Goal: Information Seeking & Learning: Learn about a topic

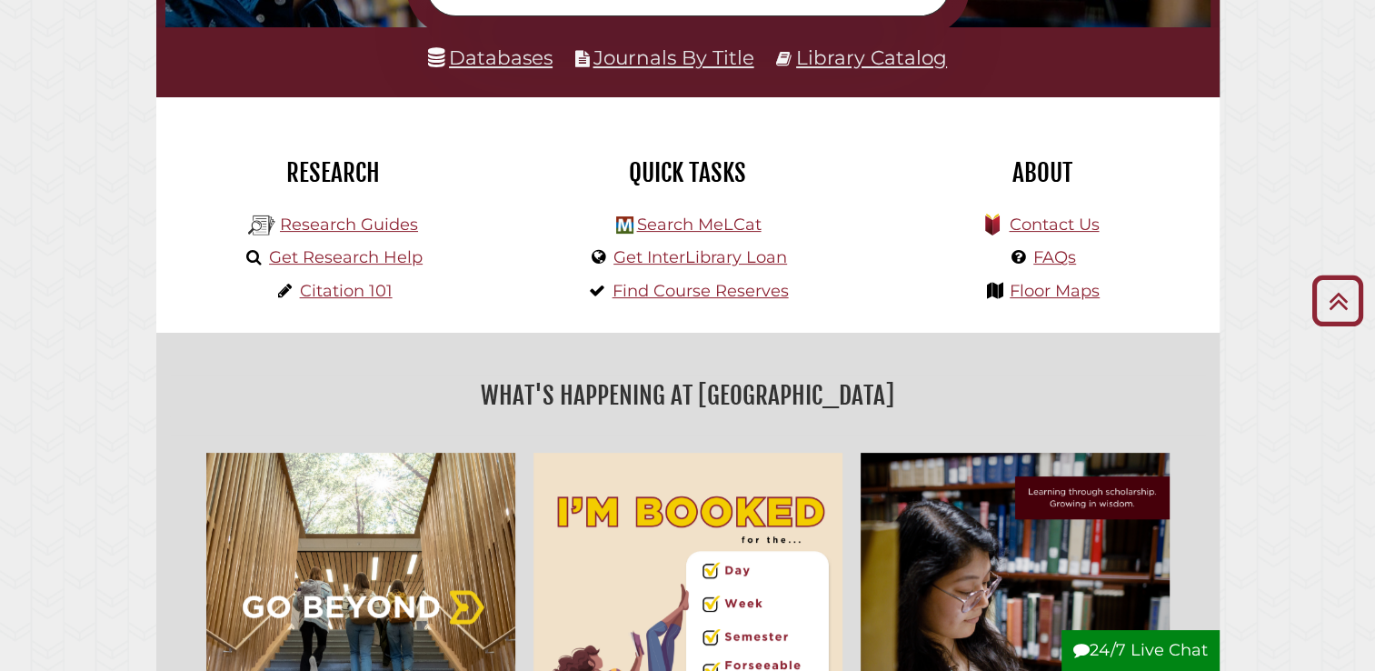
scroll to position [112, 0]
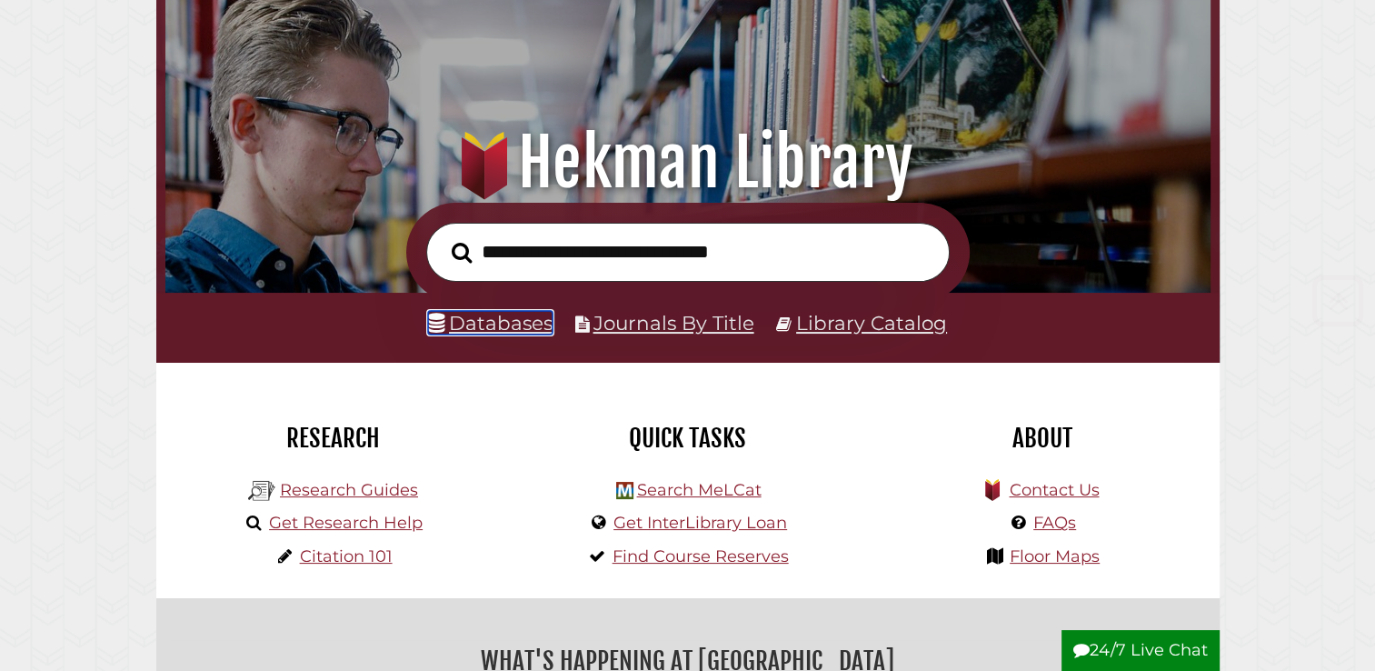
click at [502, 321] on link "Databases" at bounding box center [490, 323] width 125 height 24
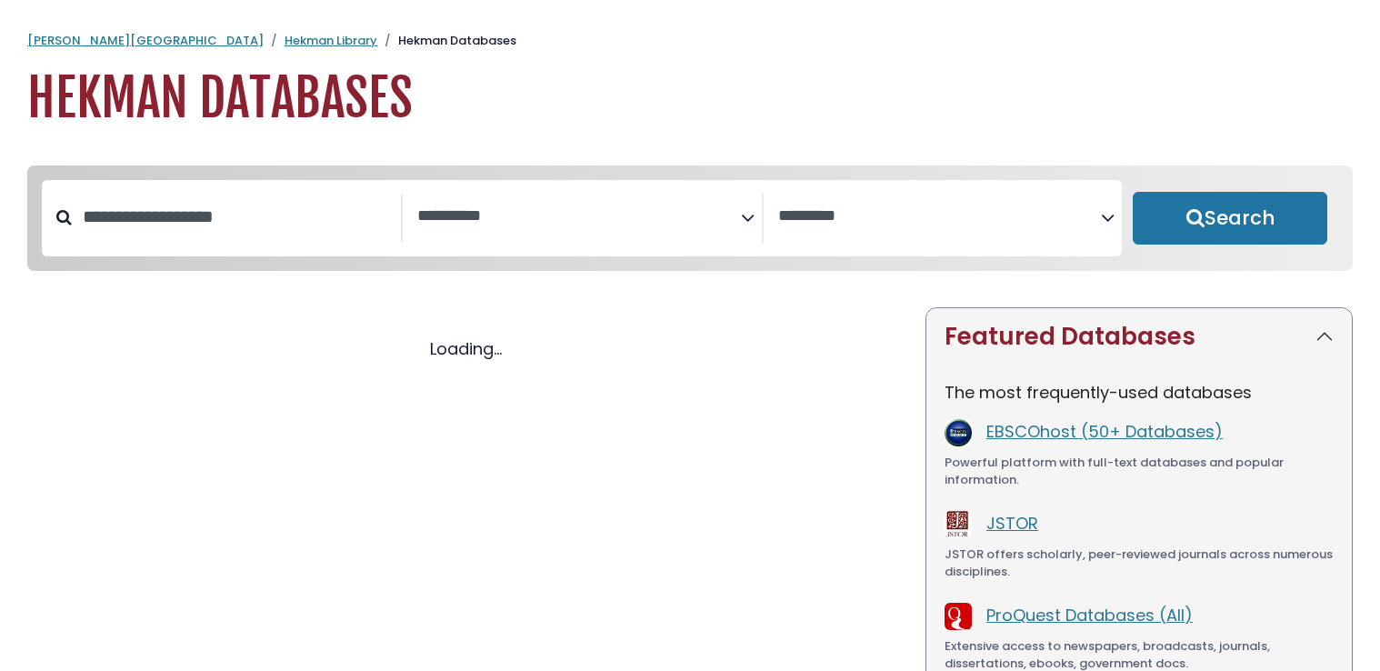
select select "Database Subject Filter"
select select "Database Vendors Filter"
select select "Database Subject Filter"
select select "Database Vendors Filter"
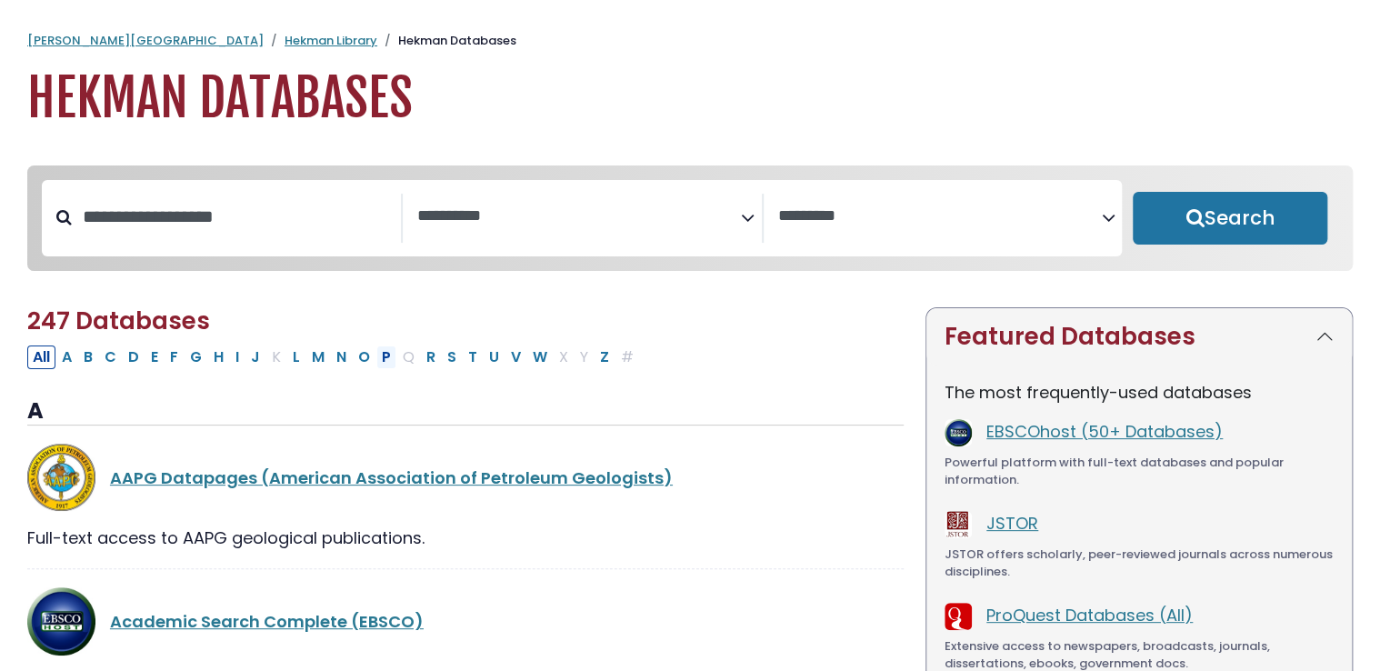
click at [376, 364] on button "P" at bounding box center [386, 357] width 20 height 24
select select "Database Subject Filter"
select select "Database Vendors Filter"
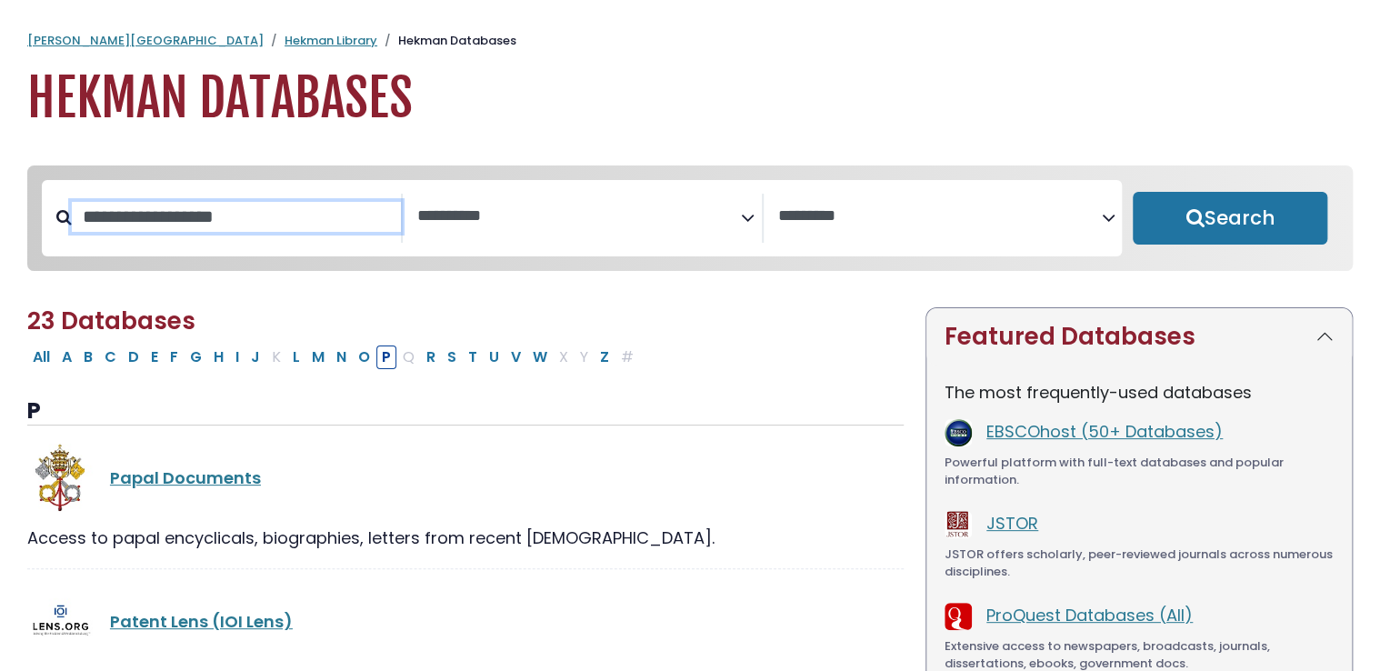
click at [254, 216] on input "Search database by title or keyword" at bounding box center [236, 217] width 329 height 30
type input "**********"
click at [1132, 192] on button "Search" at bounding box center [1229, 218] width 194 height 53
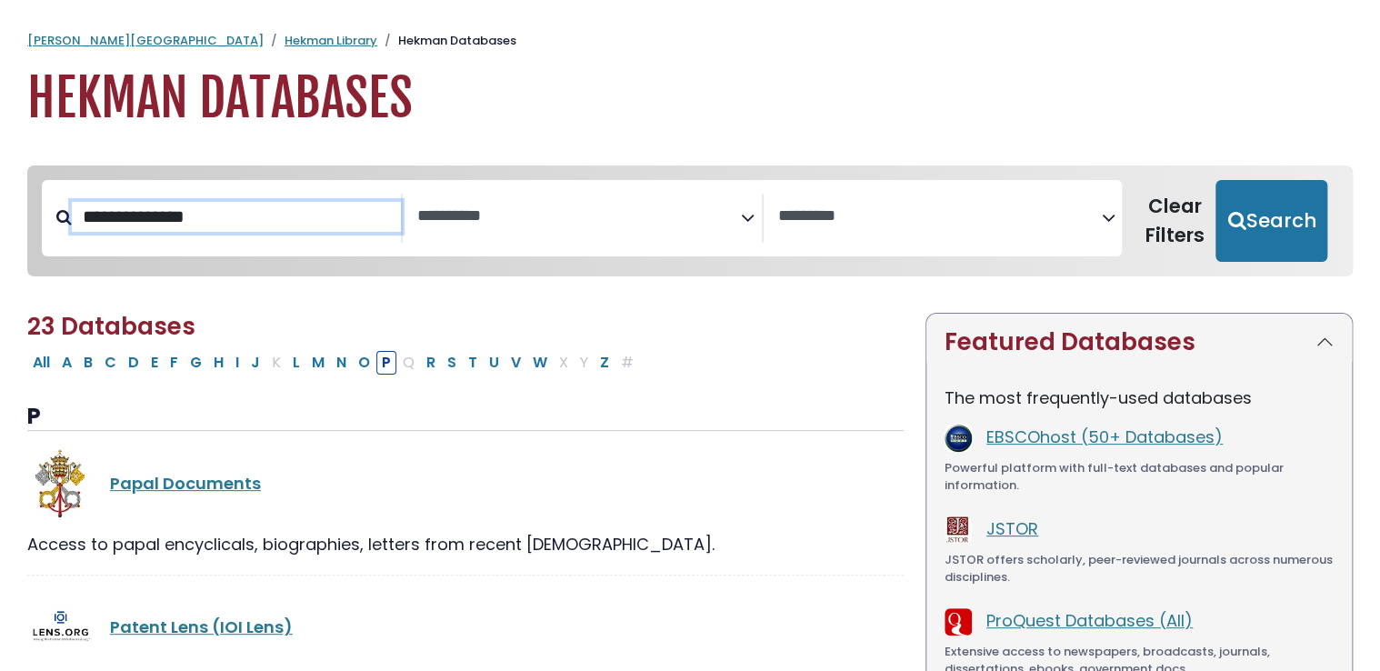
select select "Database Subject Filter"
select select "Database Vendors Filter"
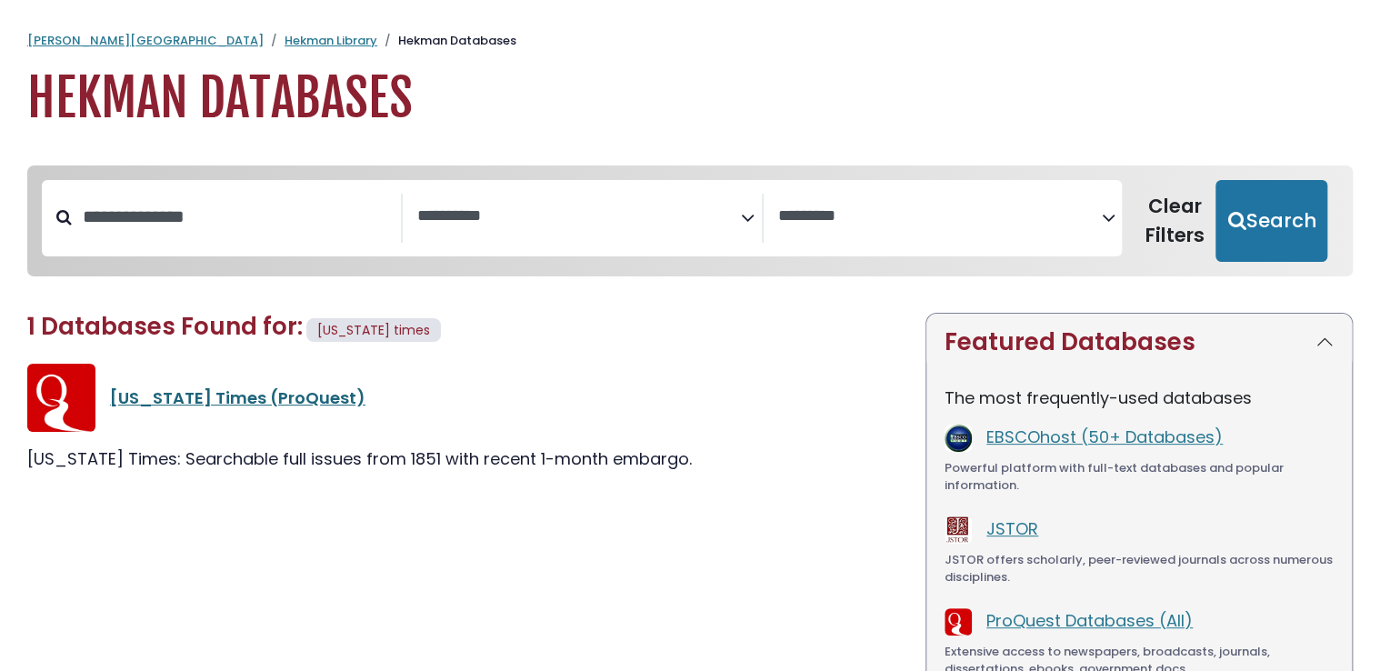
click at [257, 397] on link "New York Times (ProQuest)" at bounding box center [237, 397] width 255 height 23
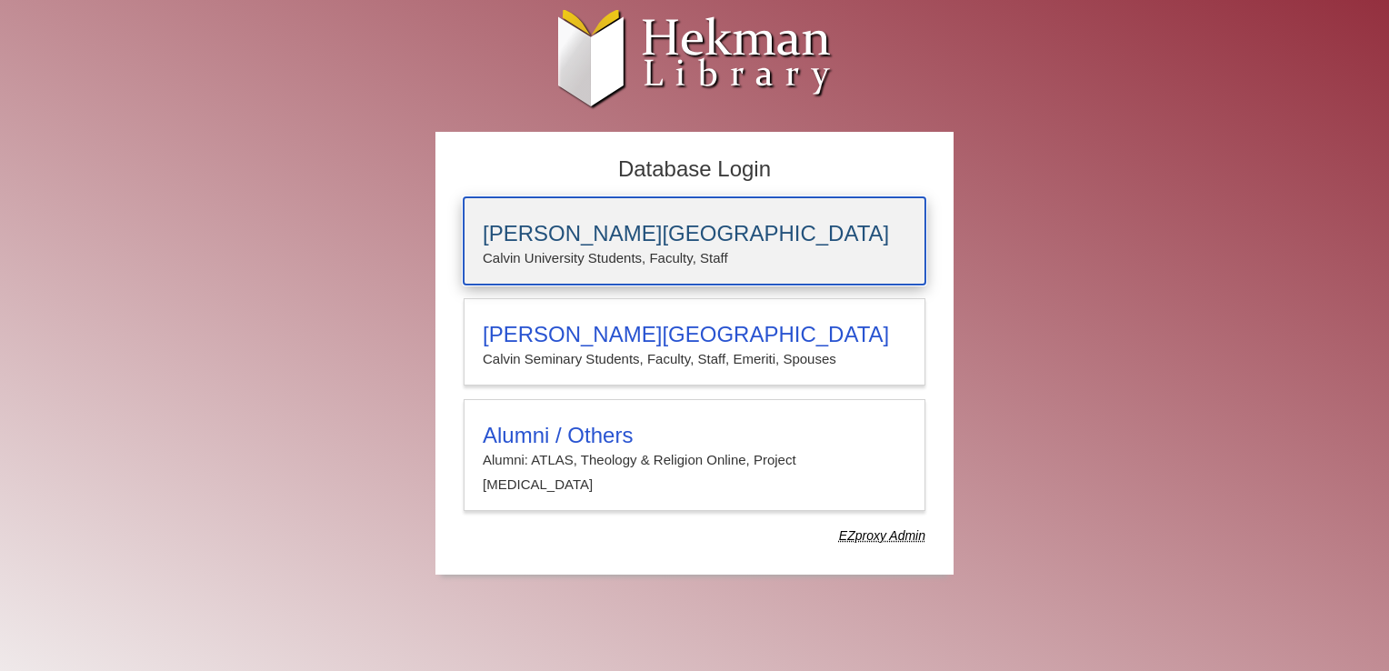
click at [607, 249] on p "Calvin University Students, Faculty, Staff" at bounding box center [694, 258] width 423 height 24
